Goal: Find specific page/section: Find specific page/section

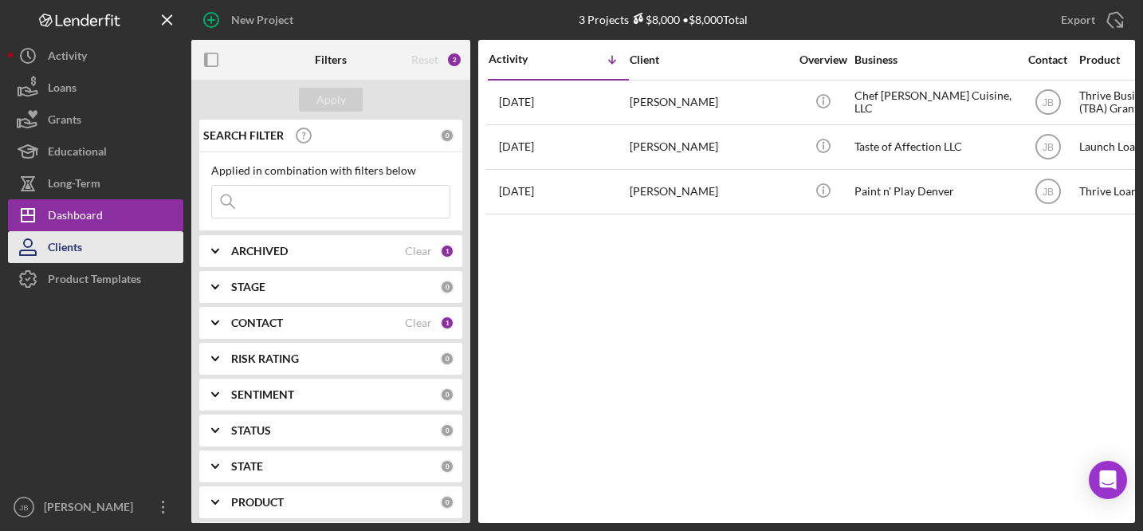
click at [85, 241] on button "Clients" at bounding box center [95, 247] width 175 height 32
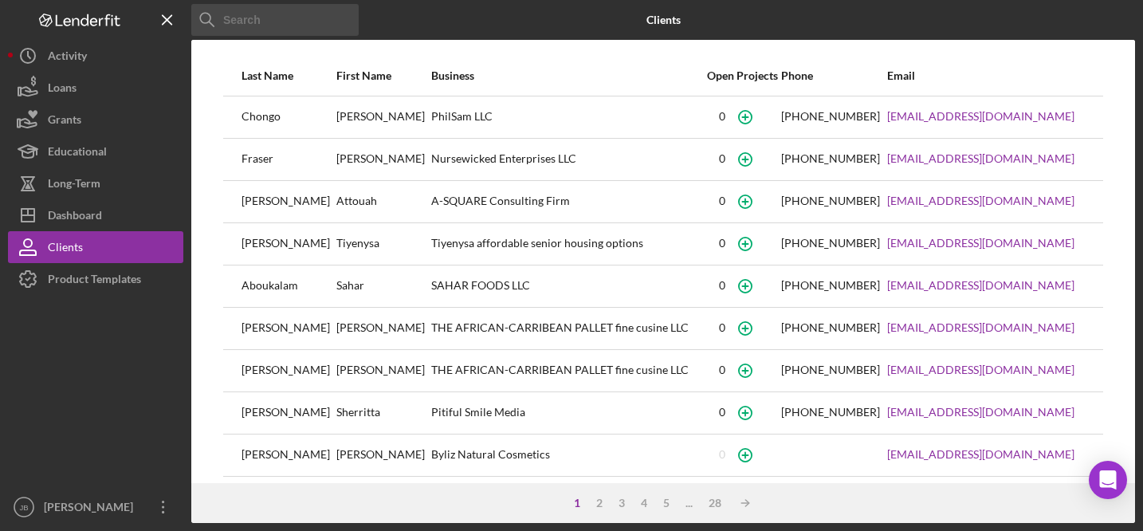
click at [307, 22] on input at bounding box center [274, 20] width 167 height 32
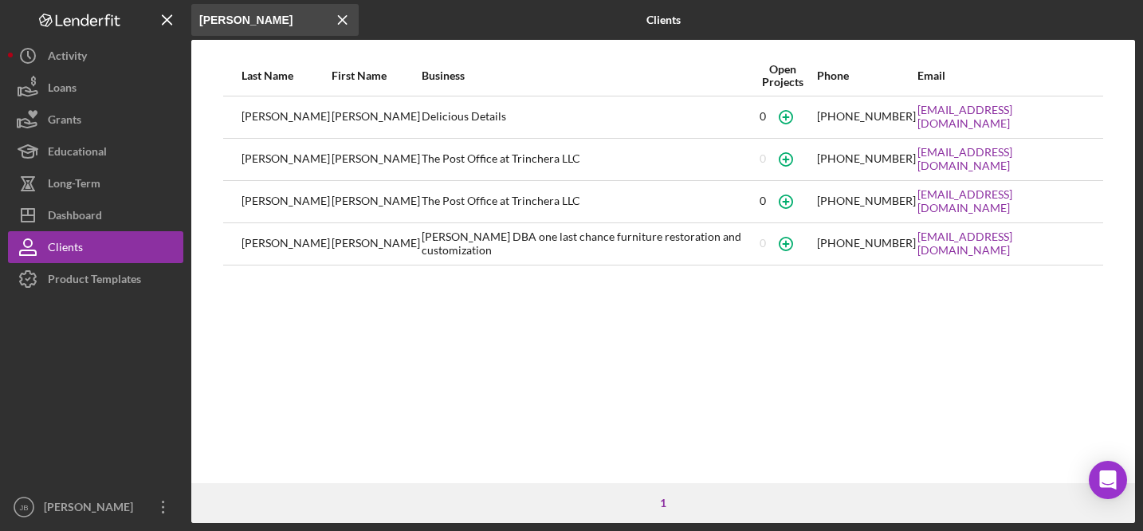
type input "[PERSON_NAME]"
drag, startPoint x: 1086, startPoint y: 117, endPoint x: 906, endPoint y: 113, distance: 180.2
click at [906, 113] on tr "[PERSON_NAME] Details [PHONE_NUMBER] [EMAIL_ADDRESS][DOMAIN_NAME]" at bounding box center [663, 117] width 880 height 42
click at [345, 18] on icon "Icon/Menu Close" at bounding box center [343, 20] width 32 height 32
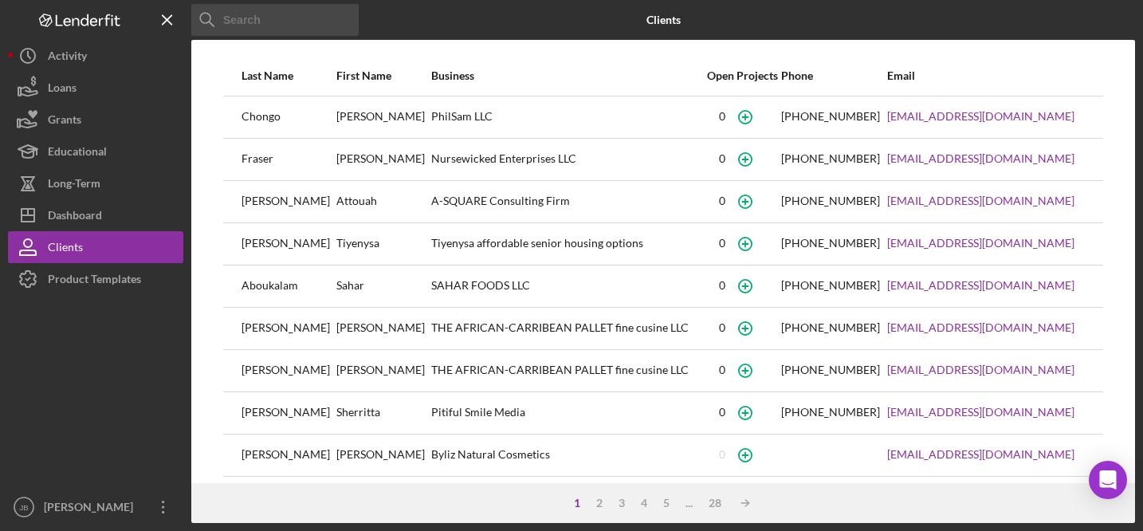
click at [293, 22] on input at bounding box center [274, 20] width 167 height 32
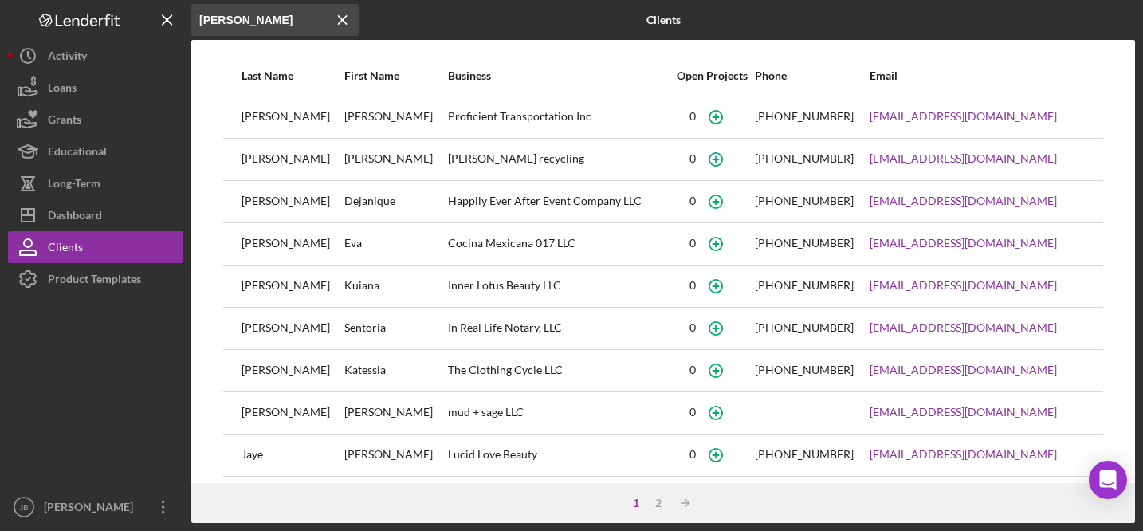
type input "[PERSON_NAME]"
click at [341, 15] on icon "Icon/Menu Close" at bounding box center [343, 20] width 32 height 32
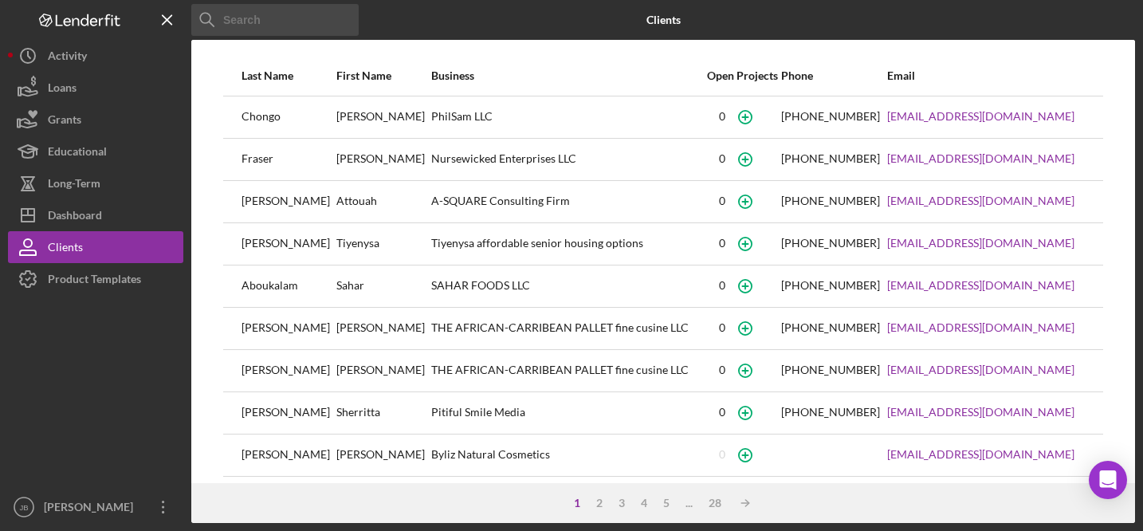
click at [326, 19] on input at bounding box center [274, 20] width 167 height 32
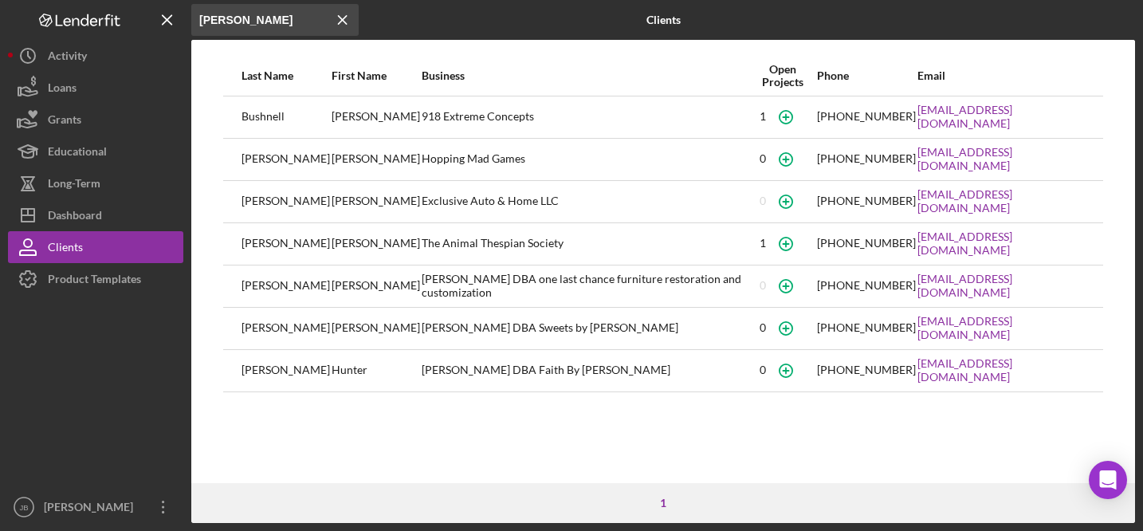
type input "[PERSON_NAME]"
drag, startPoint x: 1022, startPoint y: 117, endPoint x: 910, endPoint y: 115, distance: 111.6
click at [917, 116] on div "[EMAIL_ADDRESS][DOMAIN_NAME]" at bounding box center [1000, 117] width 167 height 40
click at [343, 21] on line at bounding box center [343, 20] width 8 height 8
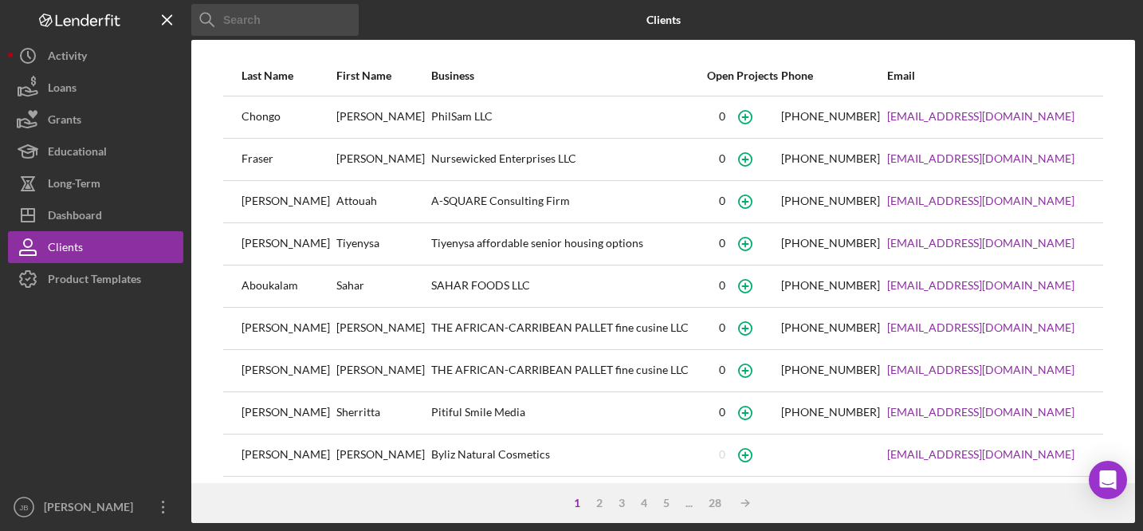
click at [265, 33] on input at bounding box center [274, 20] width 167 height 32
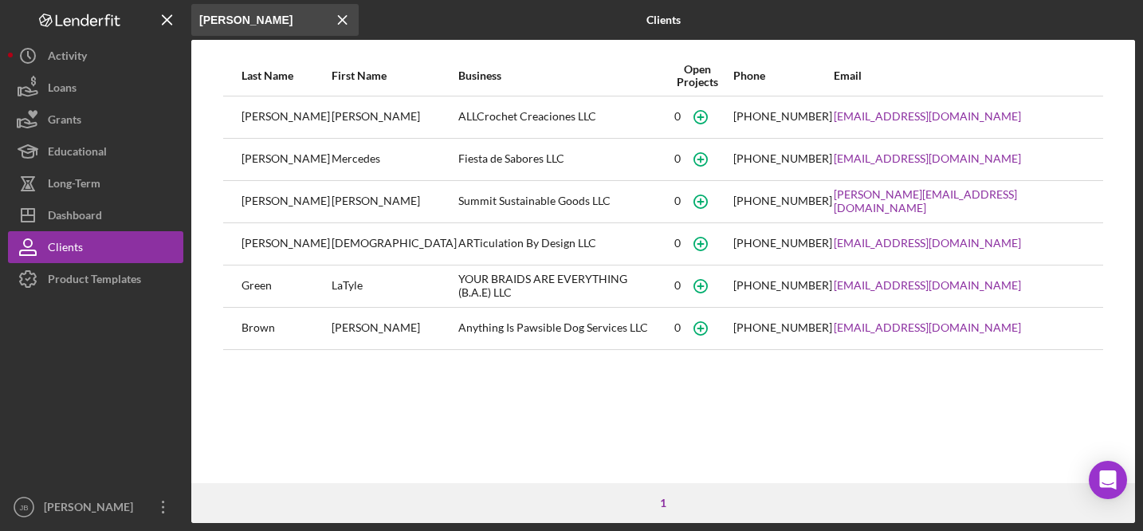
type input "[PERSON_NAME]"
drag, startPoint x: 531, startPoint y: 117, endPoint x: 387, endPoint y: 117, distance: 143.4
click at [387, 117] on tr "[PERSON_NAME] ALLCrochet Creaciones LLC [PHONE_NUMBER] [EMAIL_ADDRESS][DOMAIN_N…" at bounding box center [663, 117] width 880 height 42
drag, startPoint x: 984, startPoint y: 116, endPoint x: 852, endPoint y: 113, distance: 132.3
click at [852, 113] on tr "[PERSON_NAME] ALLCrochet Creaciones LLC [PHONE_NUMBER] [EMAIL_ADDRESS][DOMAIN_N…" at bounding box center [663, 117] width 880 height 42
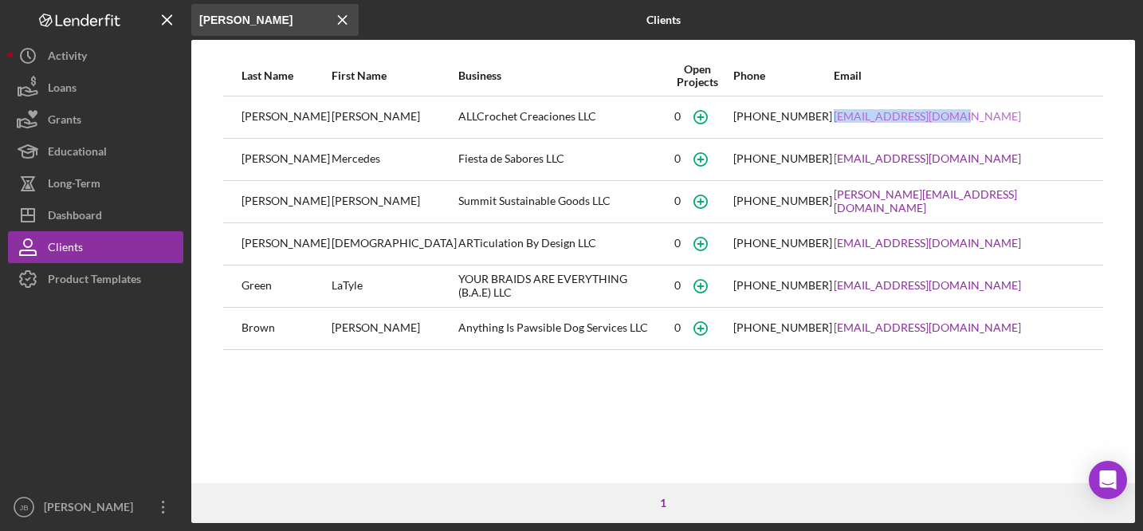
copy tr "[EMAIL_ADDRESS][DOMAIN_NAME]"
click at [342, 21] on line at bounding box center [343, 20] width 8 height 8
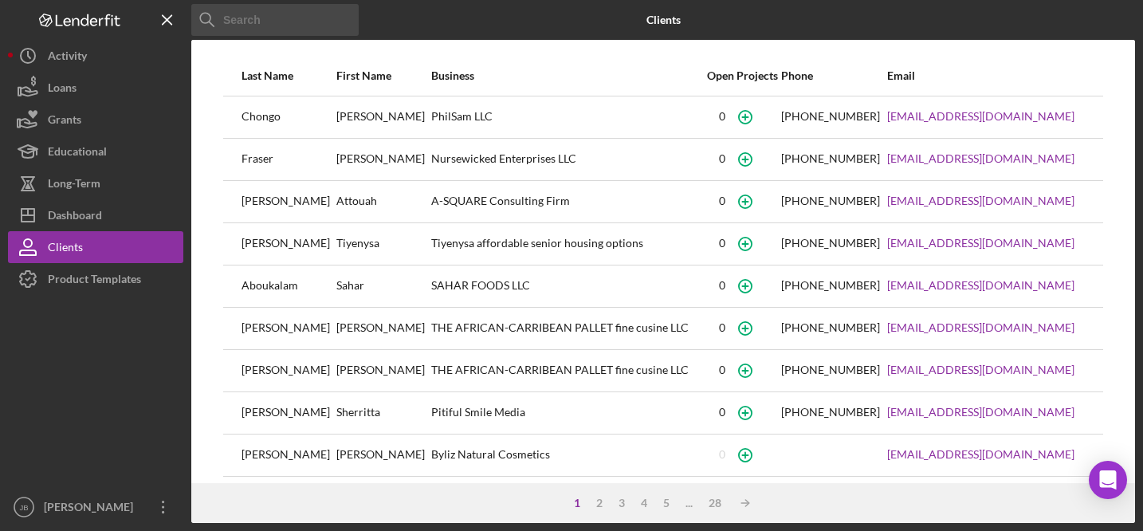
click at [293, 26] on input at bounding box center [274, 20] width 167 height 32
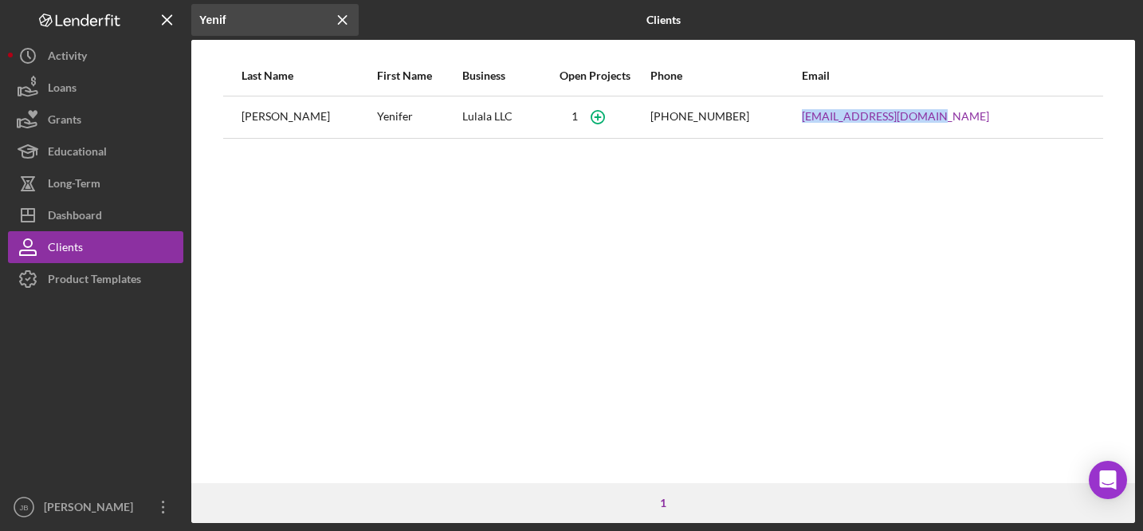
drag, startPoint x: 978, startPoint y: 116, endPoint x: 845, endPoint y: 111, distance: 133.2
click at [844, 111] on tr "[PERSON_NAME] [PERSON_NAME] Lulala LLC [PHONE_NUMBER] [EMAIL_ADDRESS][DOMAIN_NA…" at bounding box center [663, 117] width 880 height 42
drag, startPoint x: 274, startPoint y: 21, endPoint x: 135, endPoint y: -18, distance: 143.8
click at [135, 0] on html "Icon/Menu Close Yenif Icon/Menu Close Clients Last Name First Name Business Ope…" at bounding box center [571, 265] width 1143 height 531
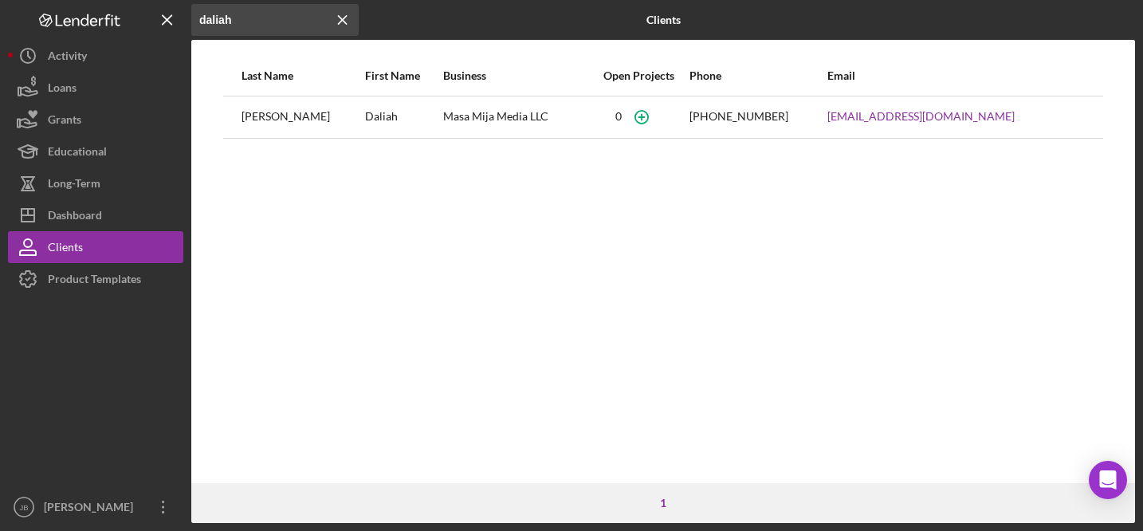
type input "daliah"
drag, startPoint x: 533, startPoint y: 116, endPoint x: 415, endPoint y: 115, distance: 118.0
click at [415, 115] on tr "[PERSON_NAME] [PERSON_NAME] Media LLC [PHONE_NUMBER] [EMAIL_ADDRESS][DOMAIN_NAM…" at bounding box center [663, 117] width 880 height 42
copy tr "Masa Mija Media LLC"
drag, startPoint x: 995, startPoint y: 119, endPoint x: 847, endPoint y: 115, distance: 148.3
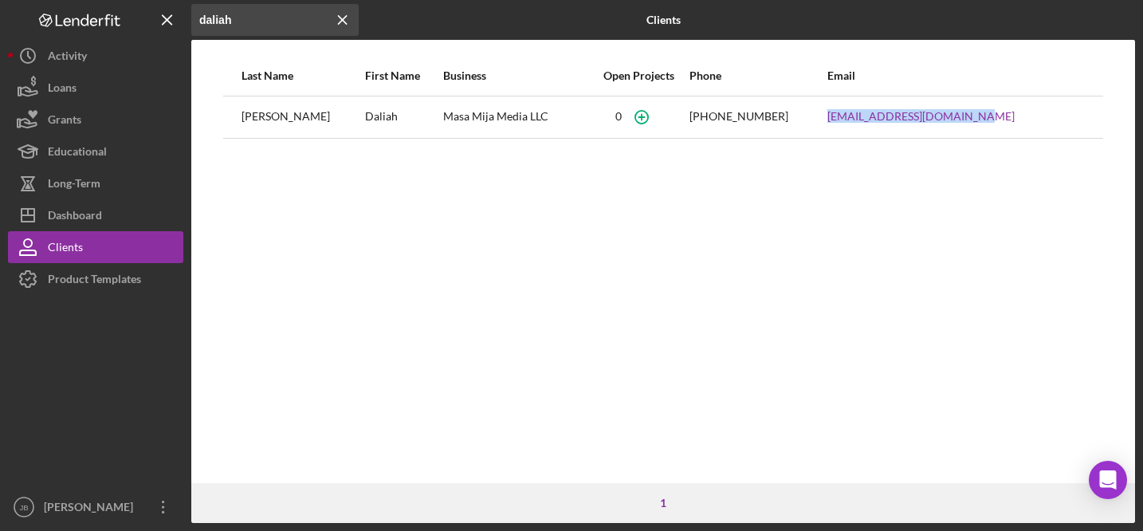
click at [847, 115] on td "[EMAIL_ADDRESS][DOMAIN_NAME]" at bounding box center [955, 117] width 259 height 42
click at [337, 18] on icon "Icon/Menu Close" at bounding box center [343, 20] width 32 height 32
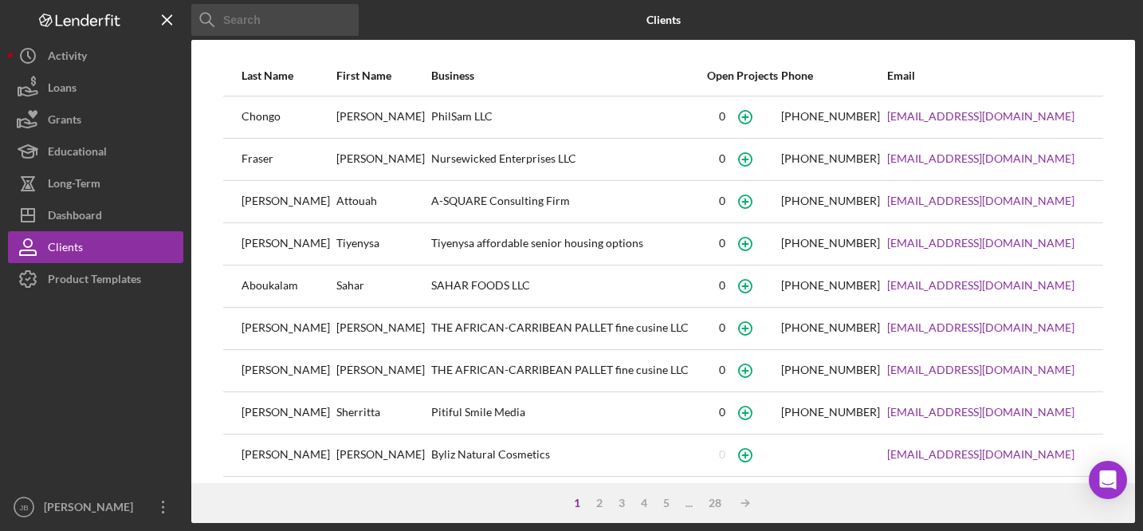
click at [300, 17] on input at bounding box center [274, 20] width 167 height 32
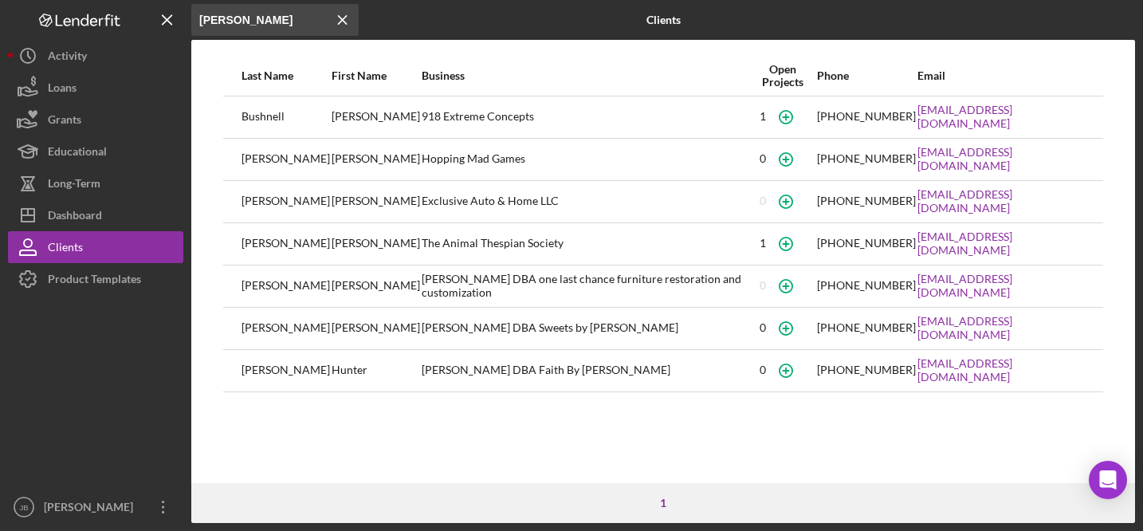
type input "[PERSON_NAME]"
drag, startPoint x: 1021, startPoint y: 114, endPoint x: 909, endPoint y: 120, distance: 112.5
click at [917, 120] on div "[EMAIL_ADDRESS][DOMAIN_NAME]" at bounding box center [1000, 117] width 167 height 40
click at [339, 21] on icon "Icon/Menu Close" at bounding box center [343, 20] width 32 height 32
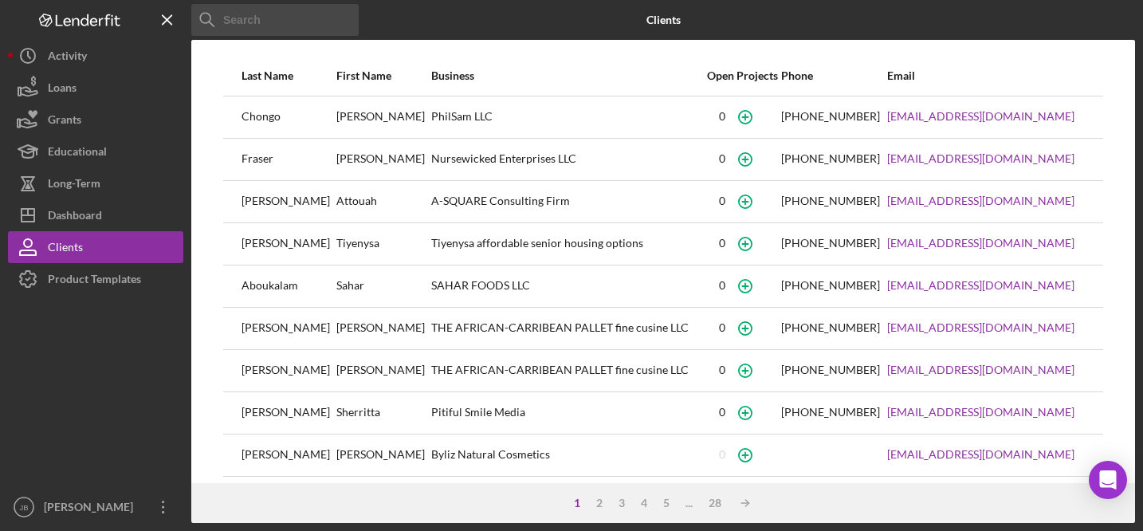
click at [310, 14] on input at bounding box center [274, 20] width 167 height 32
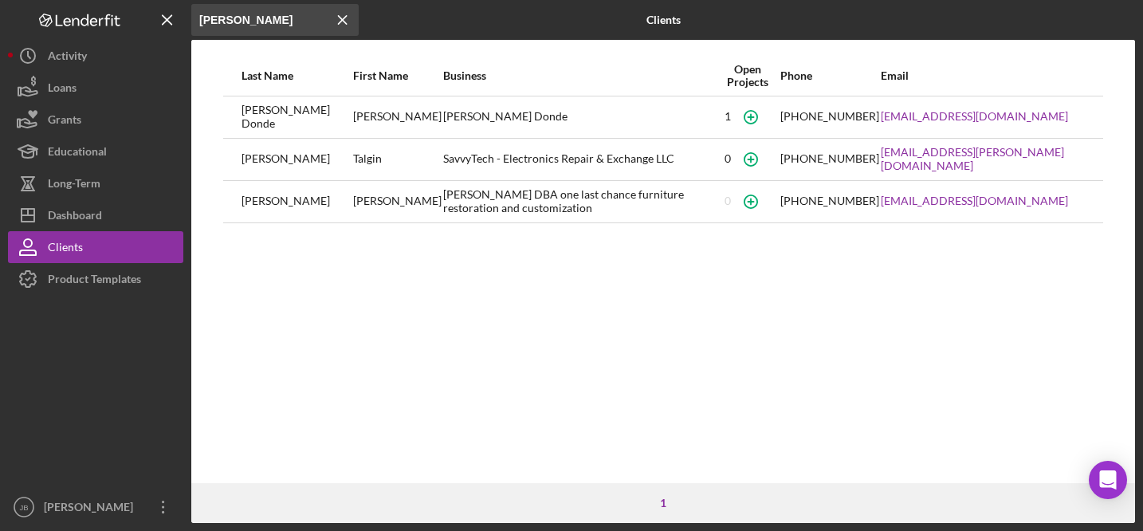
type input "[PERSON_NAME]"
drag, startPoint x: 499, startPoint y: 117, endPoint x: 380, endPoint y: 115, distance: 118.8
click at [442, 115] on td "[PERSON_NAME] Donde" at bounding box center [579, 117] width 274 height 42
copy div "[PERSON_NAME] Donde"
click at [497, 120] on div "[PERSON_NAME] Donde" at bounding box center [579, 117] width 273 height 40
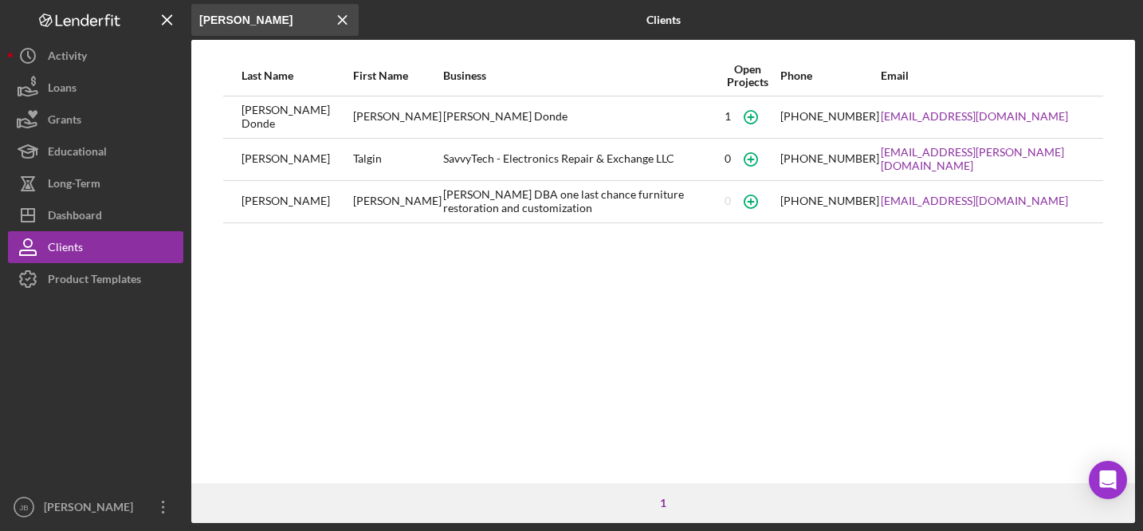
drag, startPoint x: 496, startPoint y: 117, endPoint x: 402, endPoint y: 103, distance: 95.1
click at [443, 103] on div "[PERSON_NAME] Donde" at bounding box center [579, 117] width 273 height 40
click at [340, 21] on line at bounding box center [343, 20] width 8 height 8
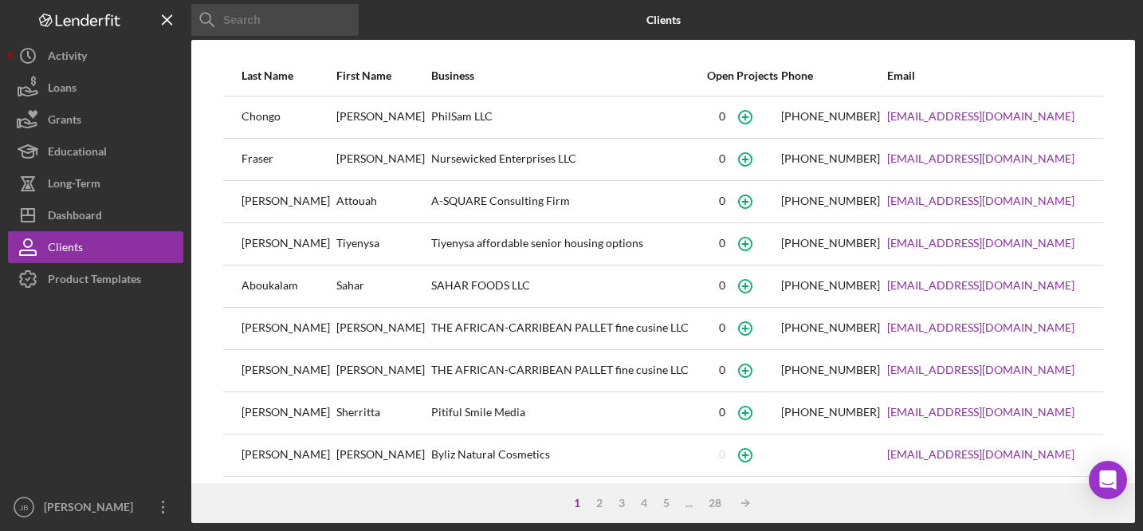
click at [307, 31] on input at bounding box center [274, 20] width 167 height 32
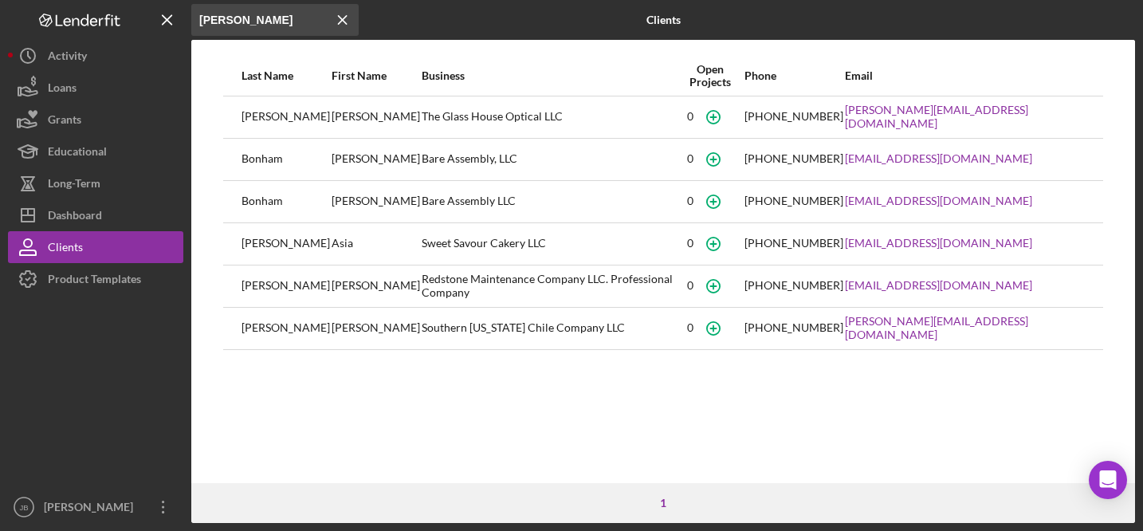
type input "[PERSON_NAME]"
drag, startPoint x: 475, startPoint y: 162, endPoint x: 370, endPoint y: 162, distance: 105.2
click at [370, 162] on tr "[PERSON_NAME] Bare Assembly, LLC [PHONE_NUMBER] [EMAIL_ADDRESS][DOMAIN_NAME]" at bounding box center [663, 159] width 880 height 42
copy tr "Bare Assembly, LLC"
drag, startPoint x: 1046, startPoint y: 159, endPoint x: 900, endPoint y: 163, distance: 145.9
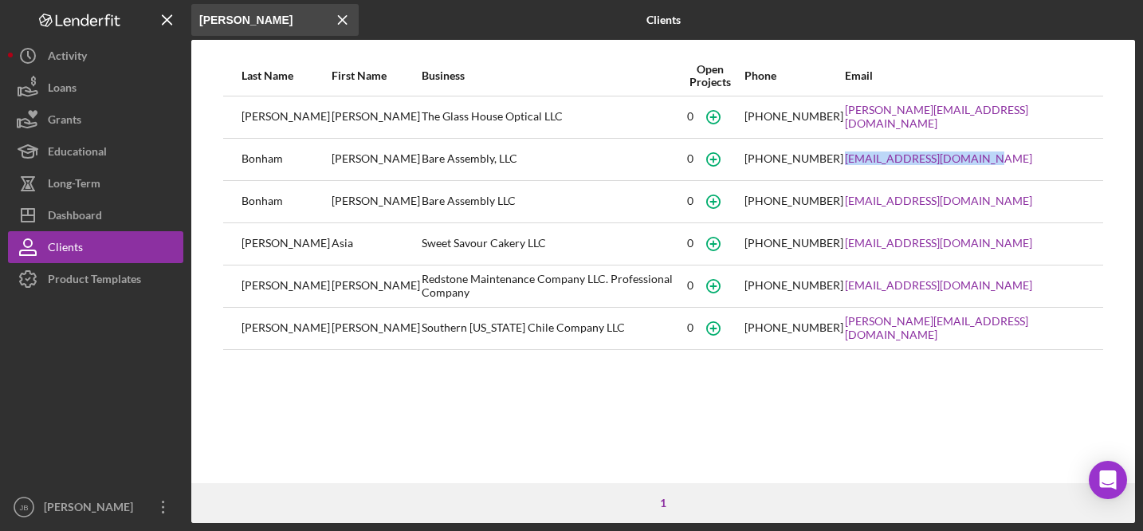
click at [900, 163] on td "[EMAIL_ADDRESS][DOMAIN_NAME]" at bounding box center [964, 159] width 241 height 42
